Goal: Transaction & Acquisition: Subscribe to service/newsletter

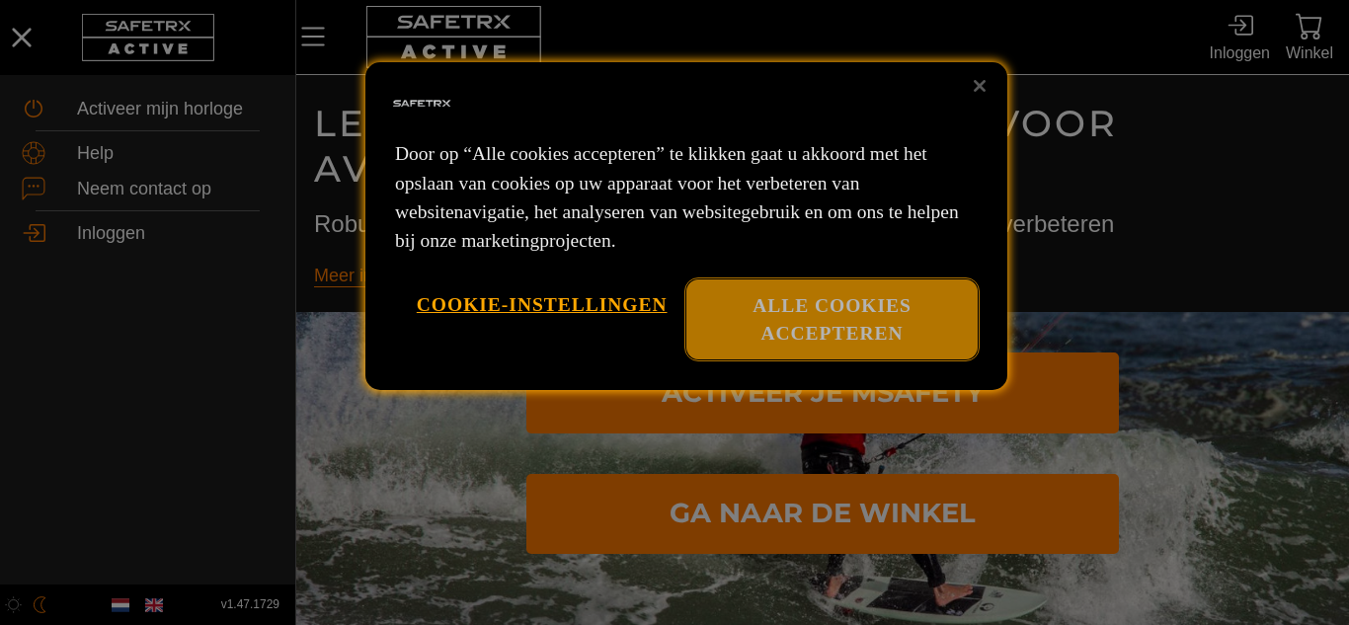
click at [833, 307] on button "Alle cookies accepteren" at bounding box center [832, 320] width 291 height 80
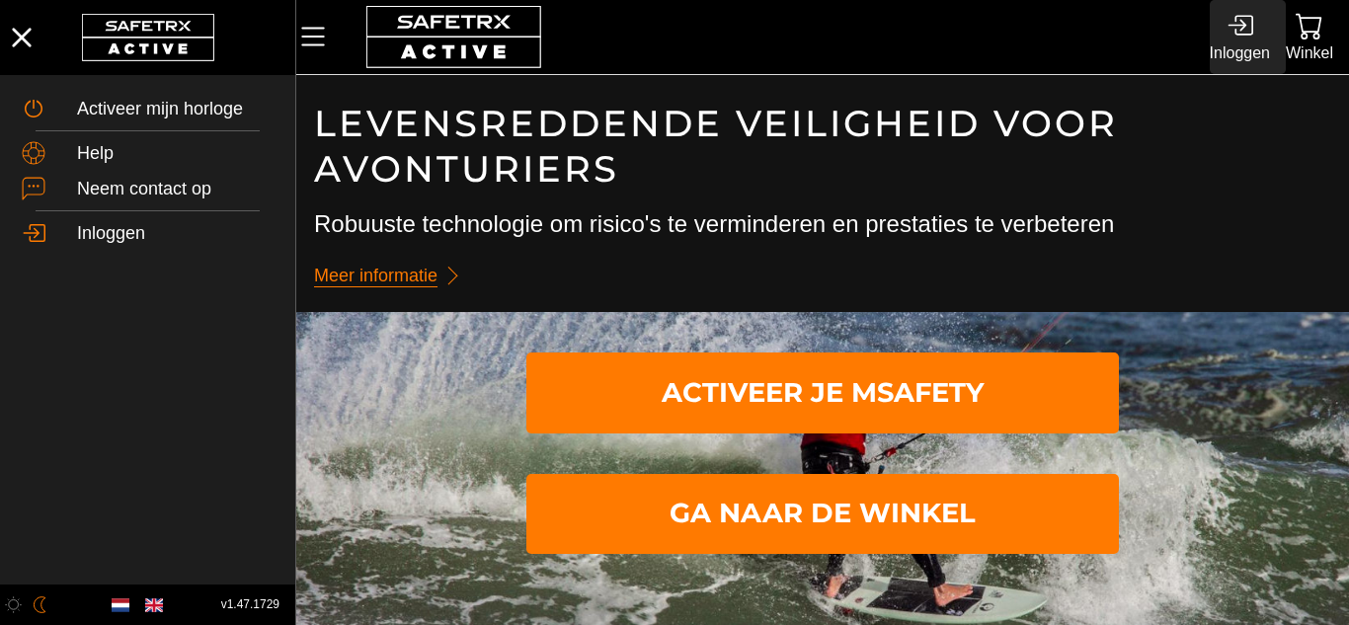
click at [1232, 35] on icon at bounding box center [1240, 25] width 27 height 27
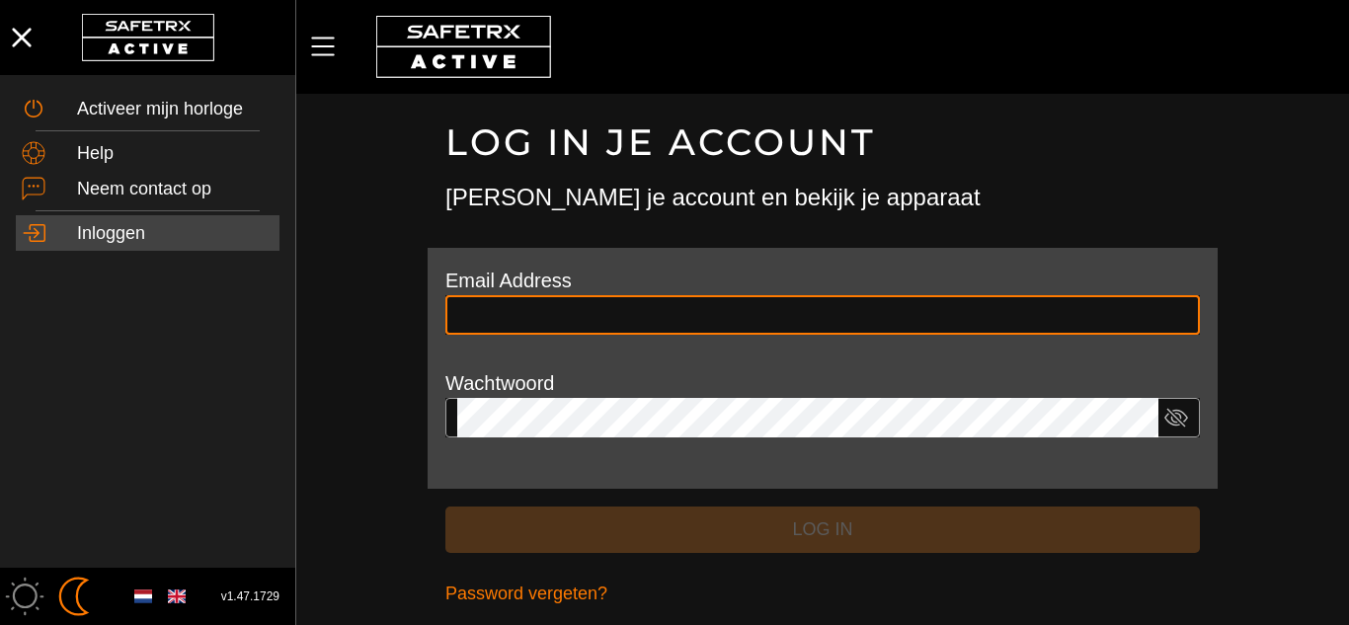
type input "**********"
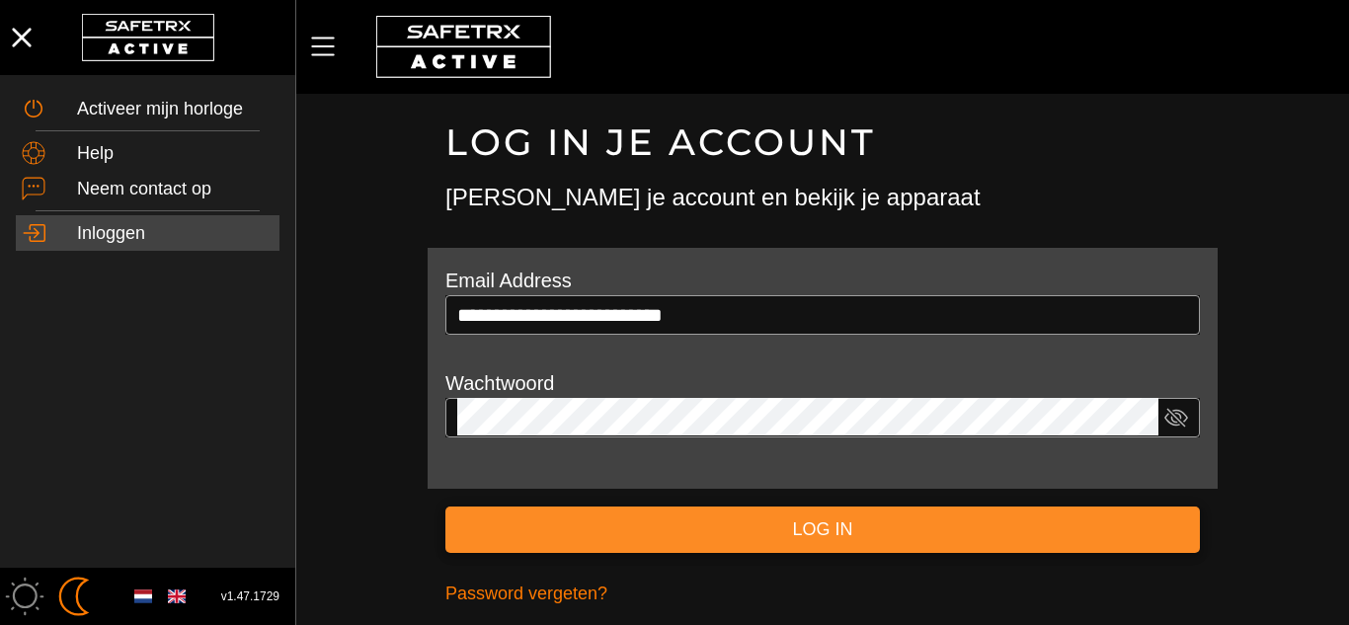
click at [815, 518] on span "Log in" at bounding box center [822, 530] width 723 height 31
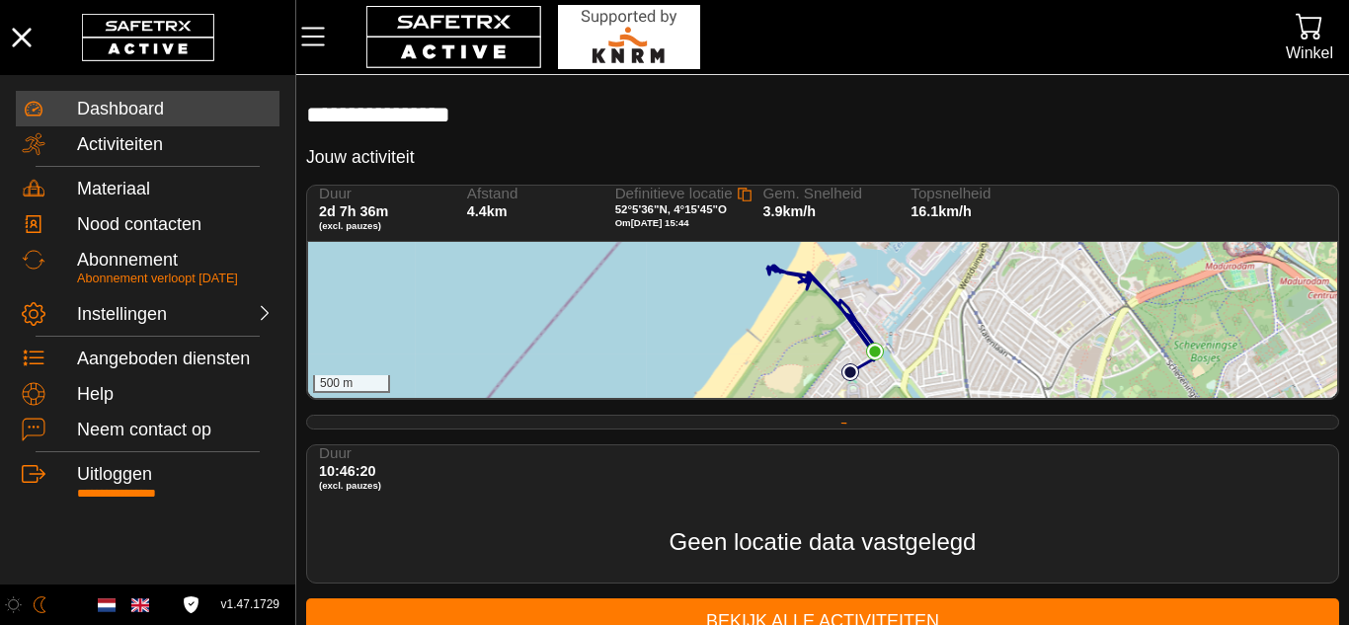
scroll to position [32, 0]
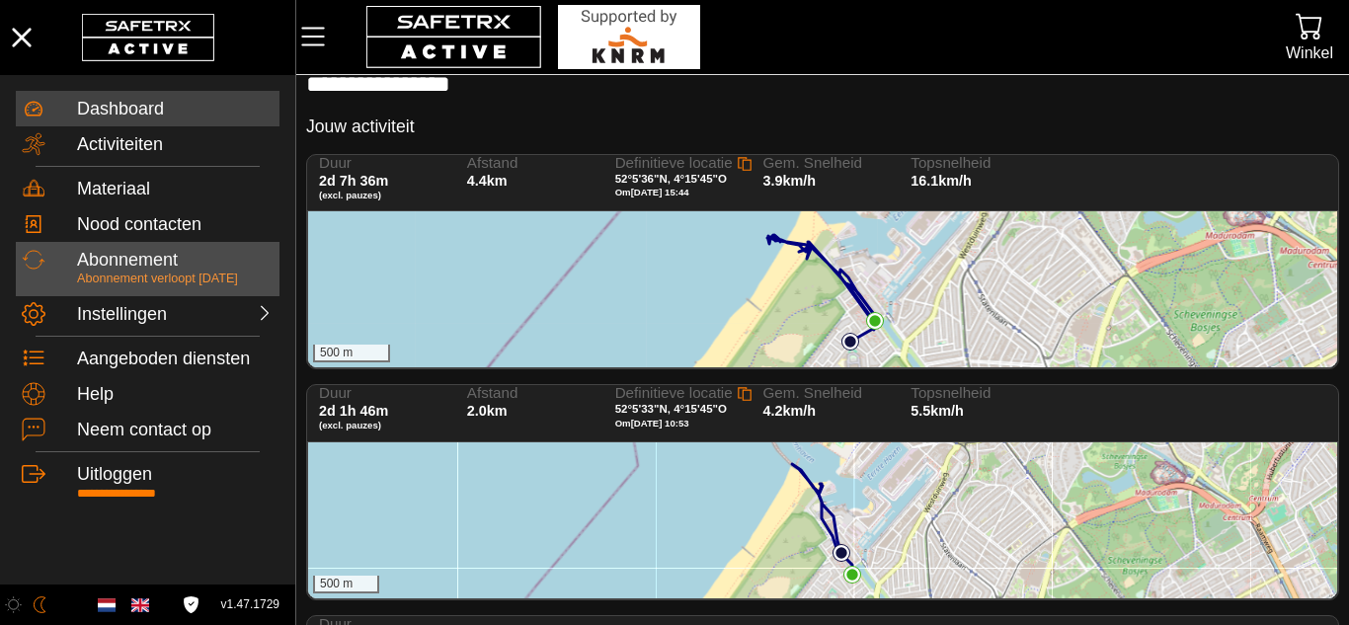
click at [143, 270] on div "Abonnement" at bounding box center [175, 261] width 197 height 22
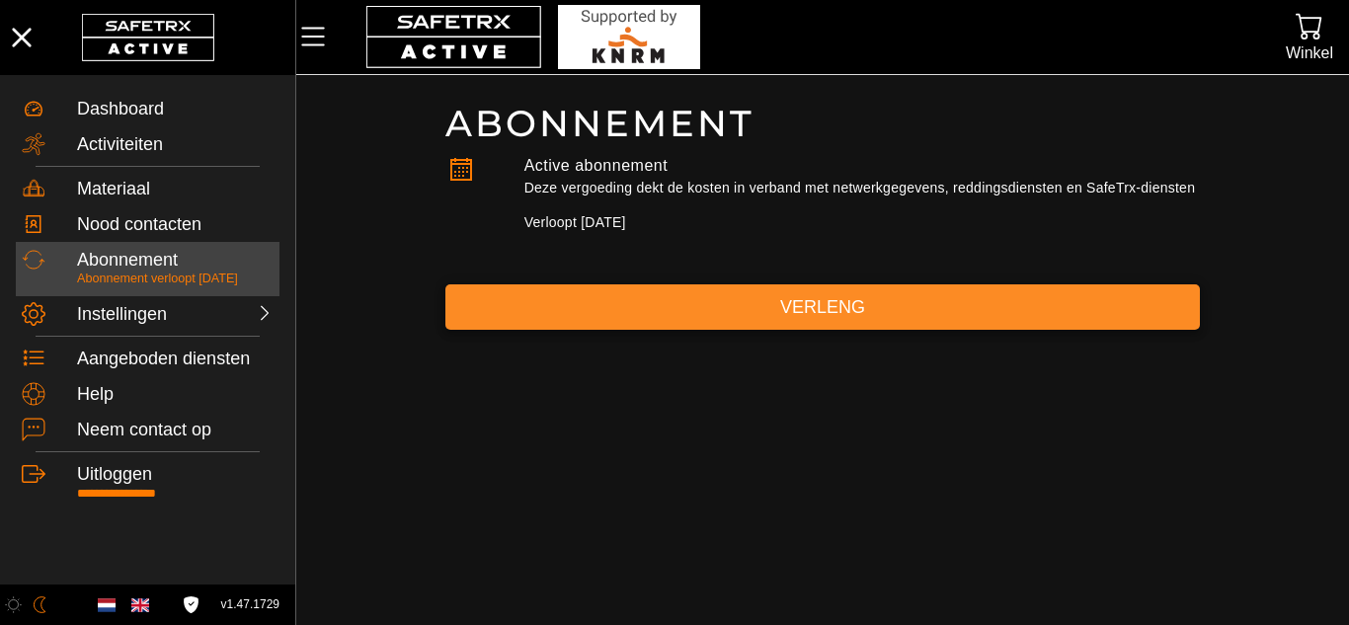
click at [862, 298] on span "Verleng" at bounding box center [822, 307] width 723 height 31
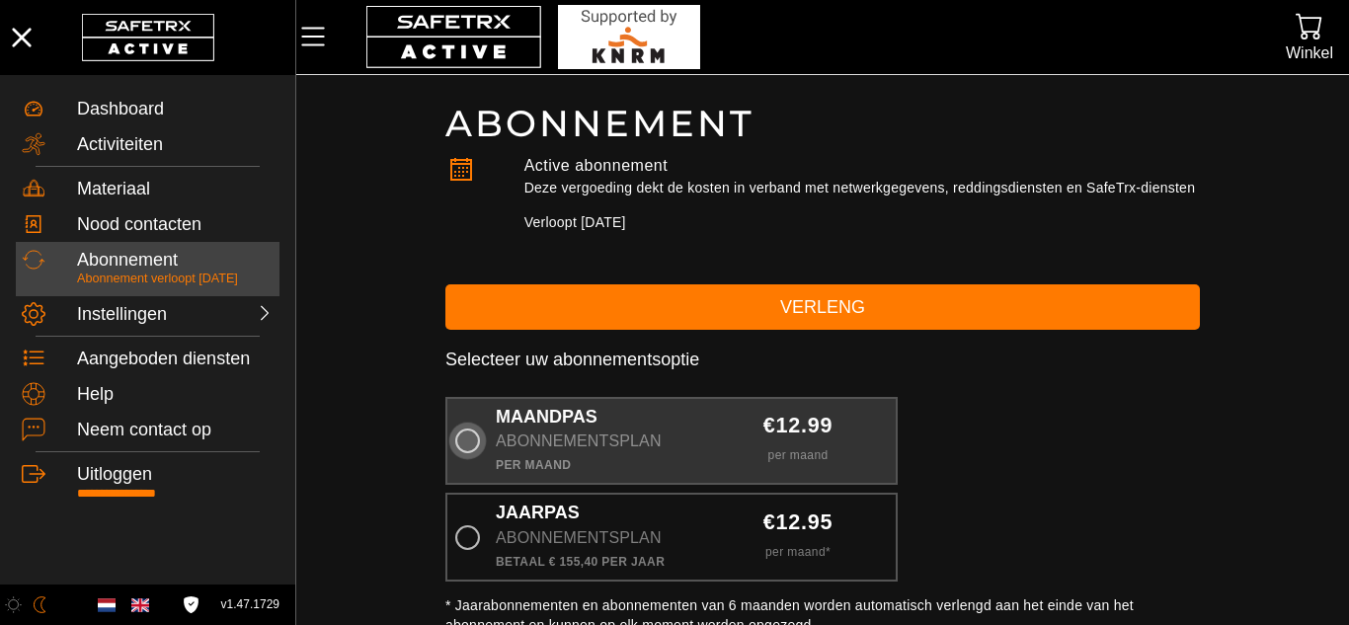
click at [471, 442] on icon at bounding box center [467, 441] width 25 height 25
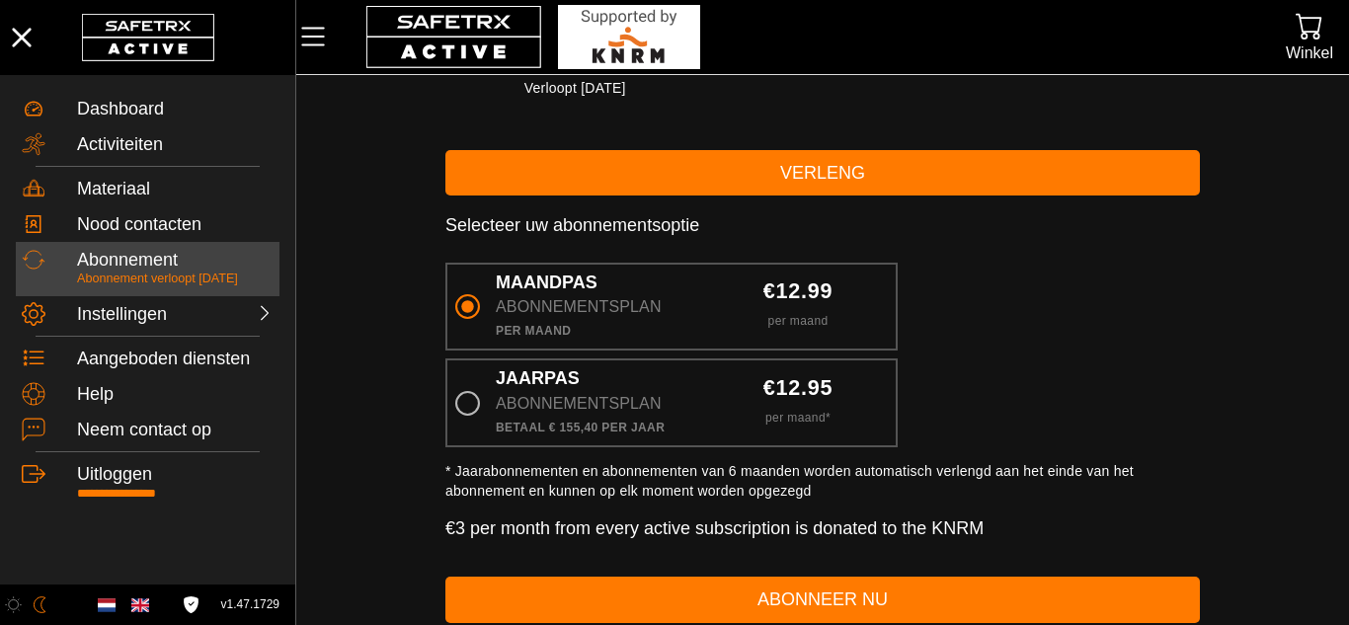
scroll to position [132, 0]
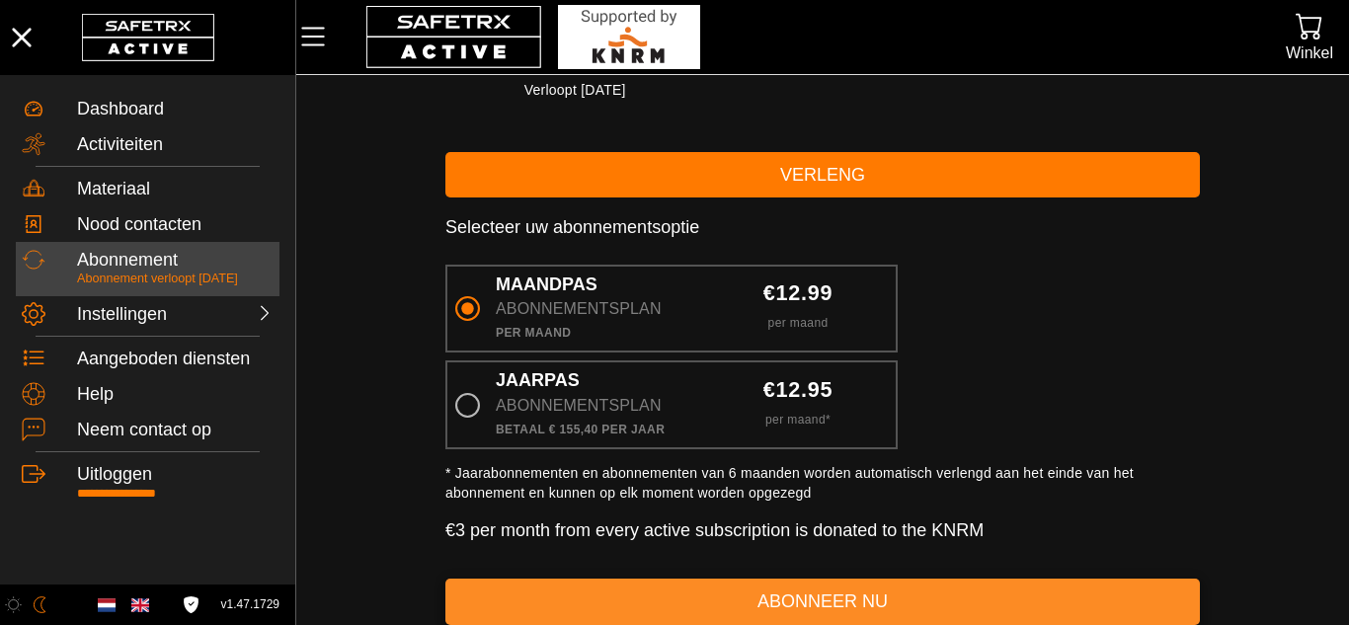
click at [1026, 597] on span "abonneer nu" at bounding box center [822, 602] width 723 height 31
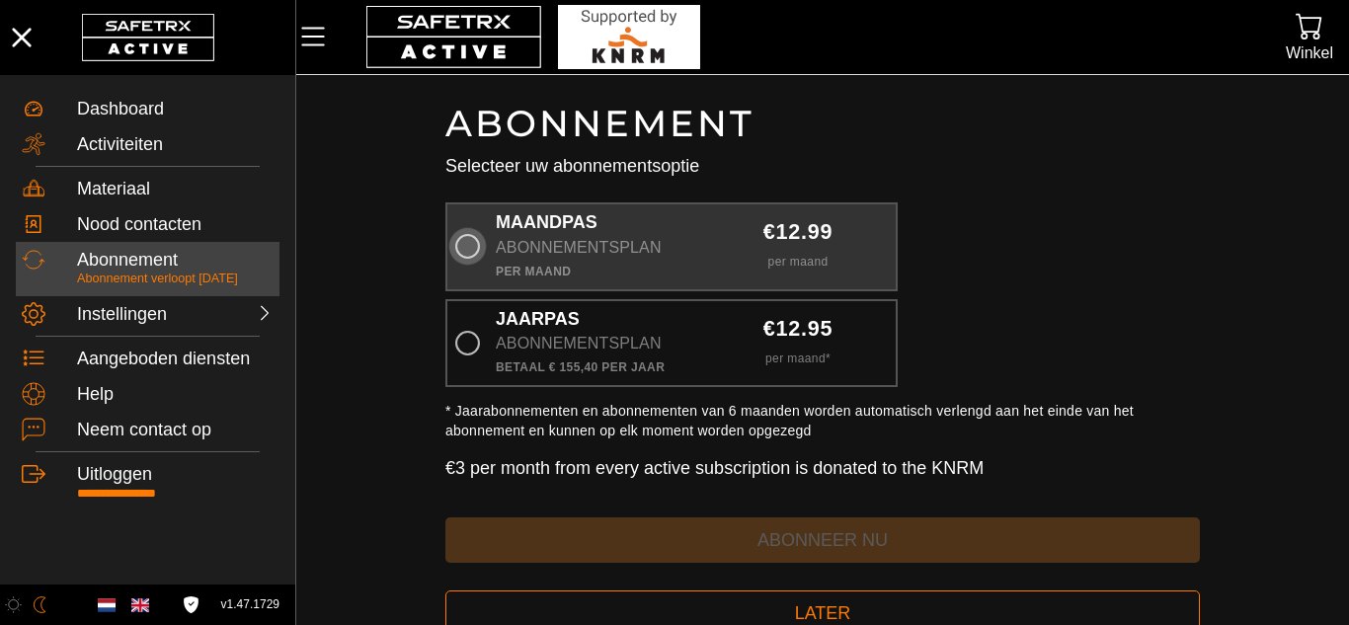
click at [474, 246] on icon at bounding box center [467, 246] width 25 height 25
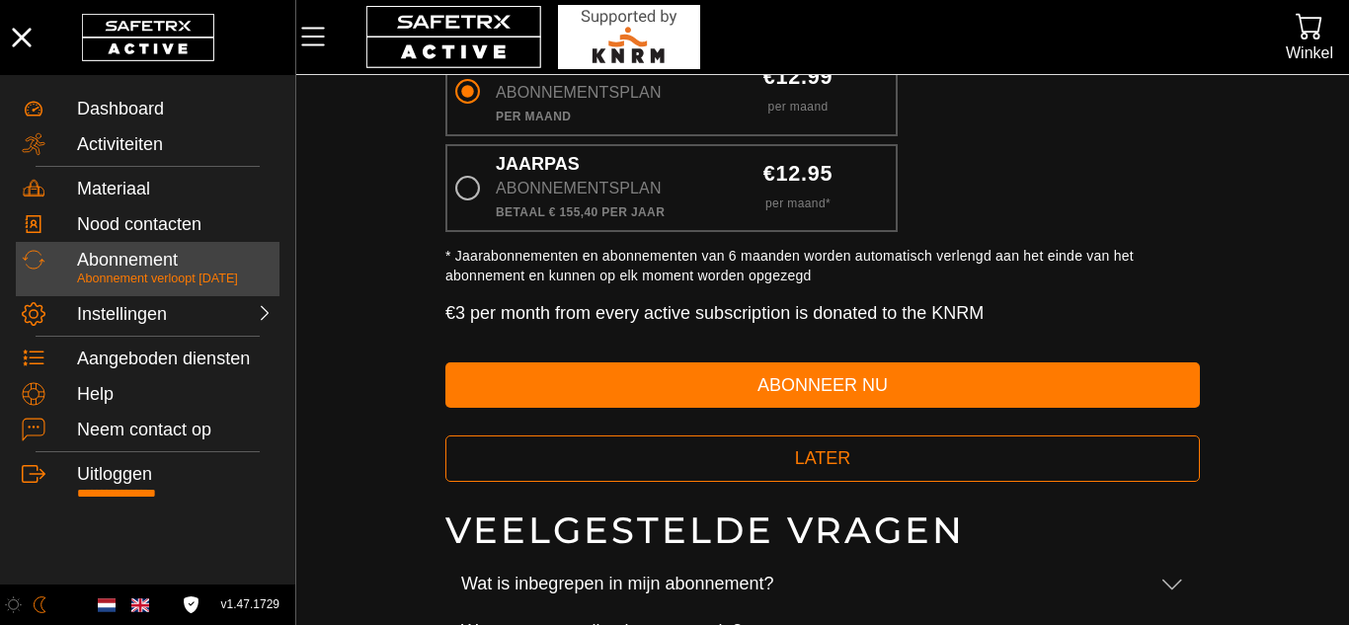
scroll to position [157, 0]
